Goal: Task Accomplishment & Management: Manage account settings

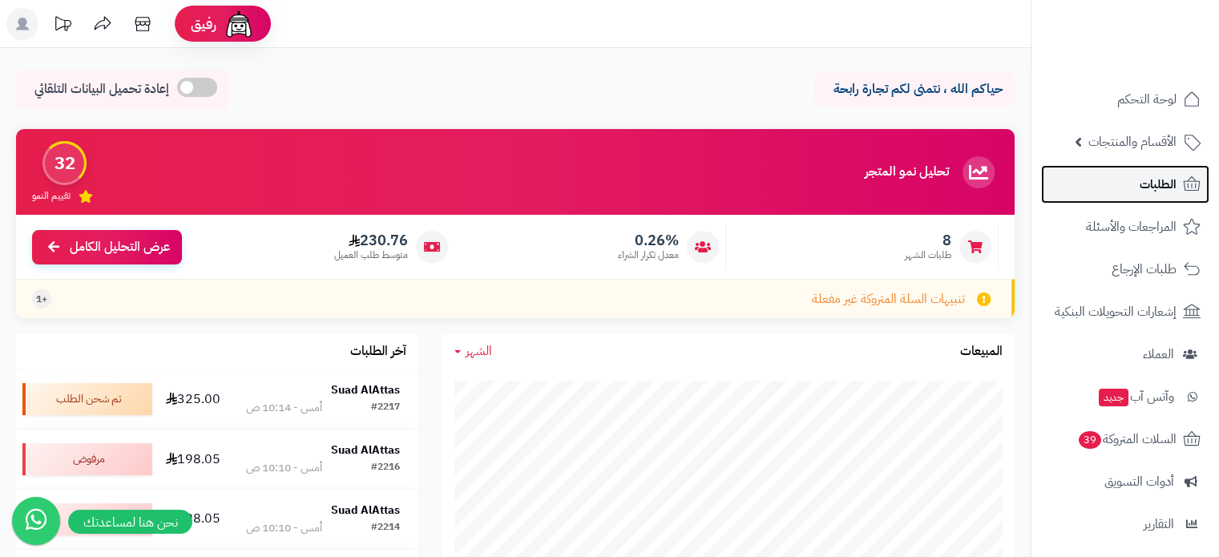
click at [1148, 195] on span "الطلبات" at bounding box center [1158, 184] width 37 height 22
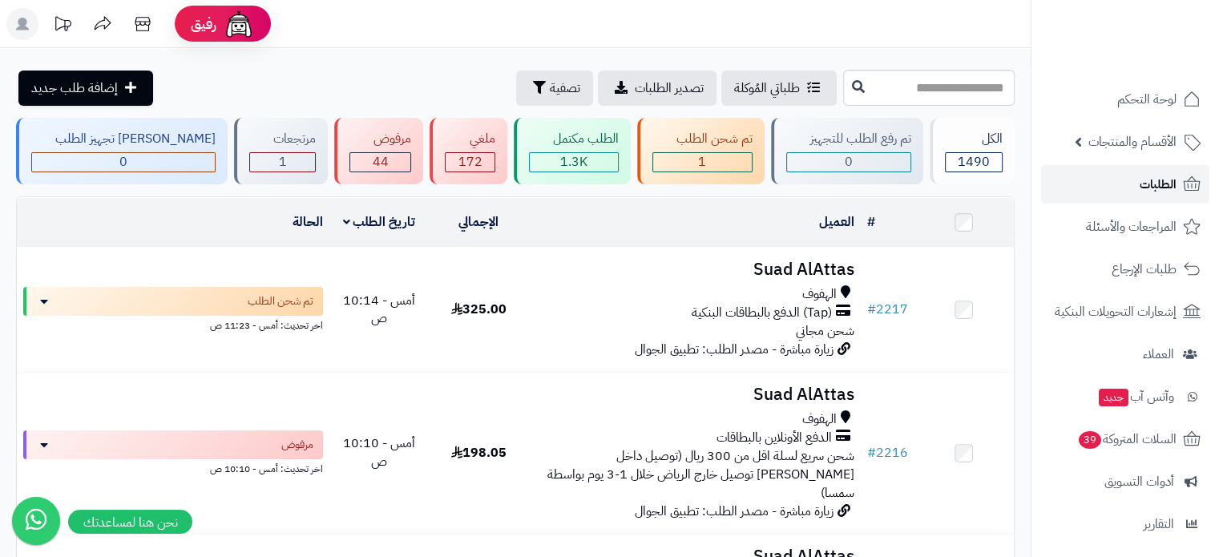
click at [1109, 180] on link "الطلبات" at bounding box center [1125, 184] width 168 height 38
